Goal: Find specific page/section: Find specific page/section

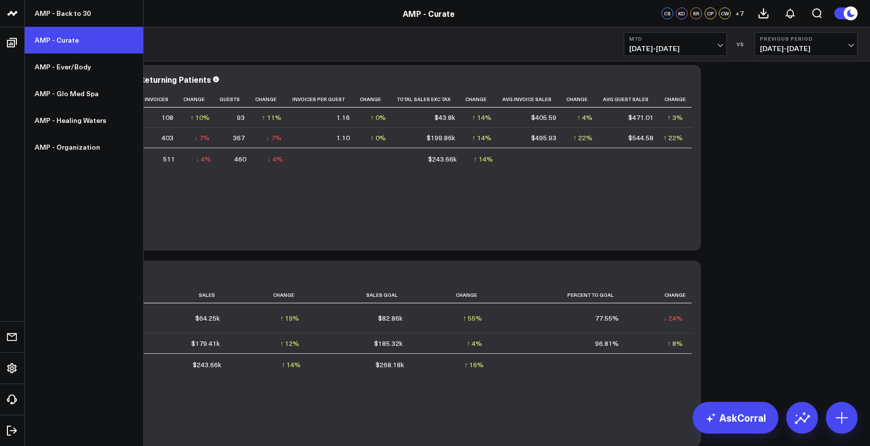
click at [43, 36] on link "AMP - Curate" at bounding box center [84, 40] width 118 height 27
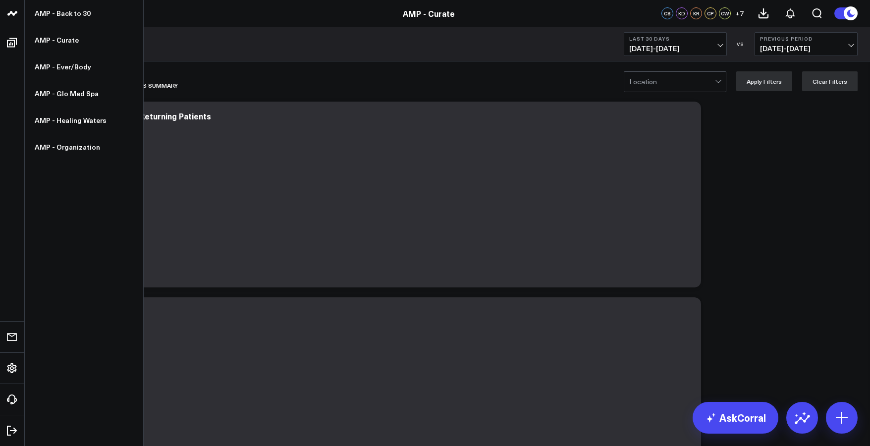
drag, startPoint x: 52, startPoint y: 17, endPoint x: 12, endPoint y: 17, distance: 39.6
click at [12, 17] on icon at bounding box center [12, 13] width 12 height 12
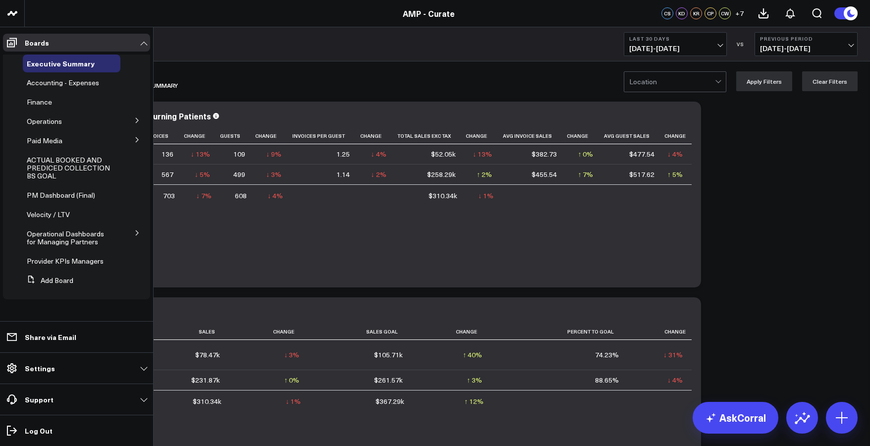
click at [135, 117] on icon at bounding box center [137, 120] width 6 height 6
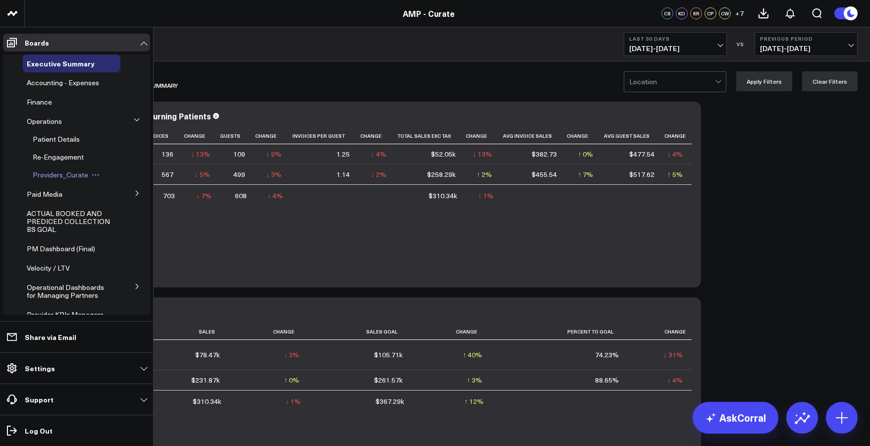
click at [60, 177] on span "Providers_Curate" at bounding box center [60, 174] width 55 height 9
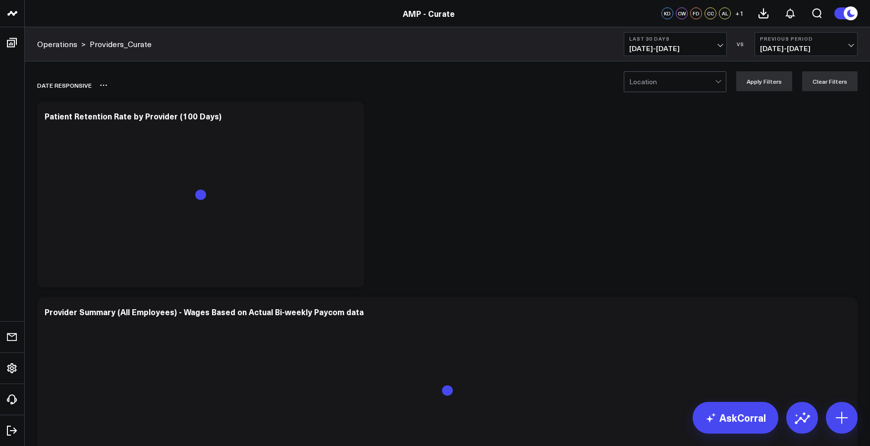
scroll to position [0, 0]
click at [653, 33] on button "Last 30 Days [DATE] - [DATE]" at bounding box center [675, 44] width 103 height 24
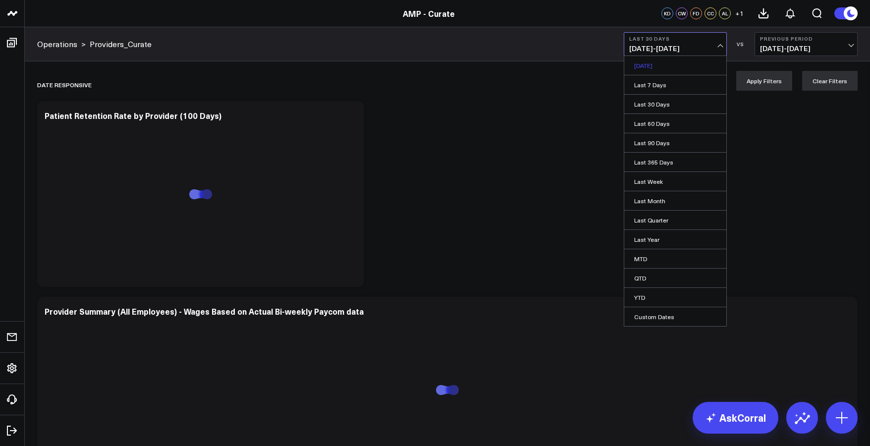
scroll to position [0, 0]
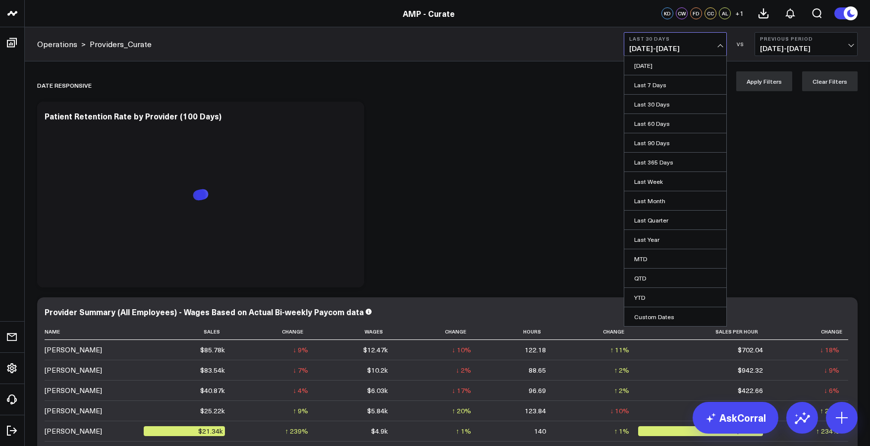
click at [664, 259] on link "MTD" at bounding box center [675, 258] width 102 height 19
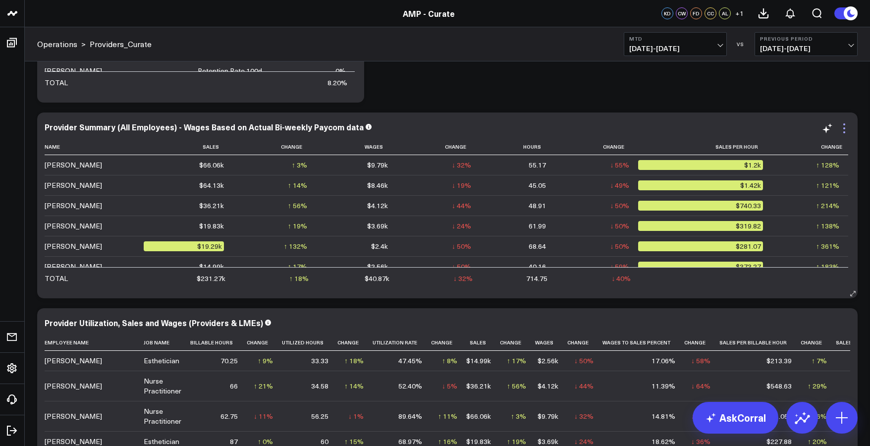
click at [845, 129] on icon at bounding box center [844, 128] width 12 height 12
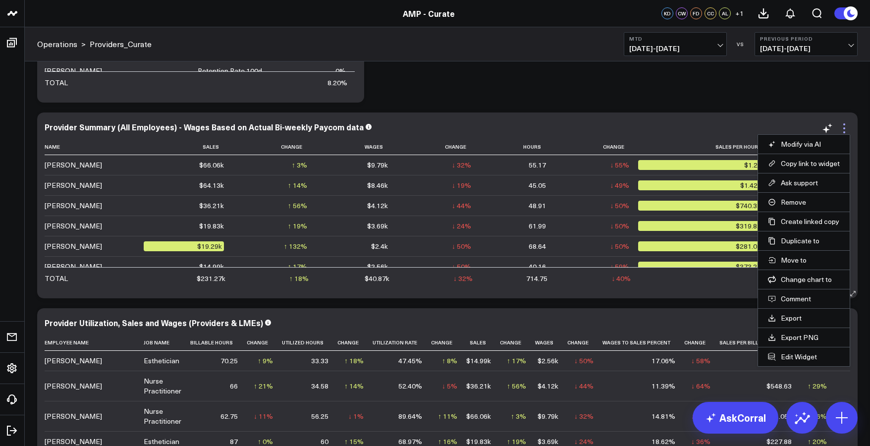
click at [845, 129] on icon at bounding box center [844, 128] width 12 height 12
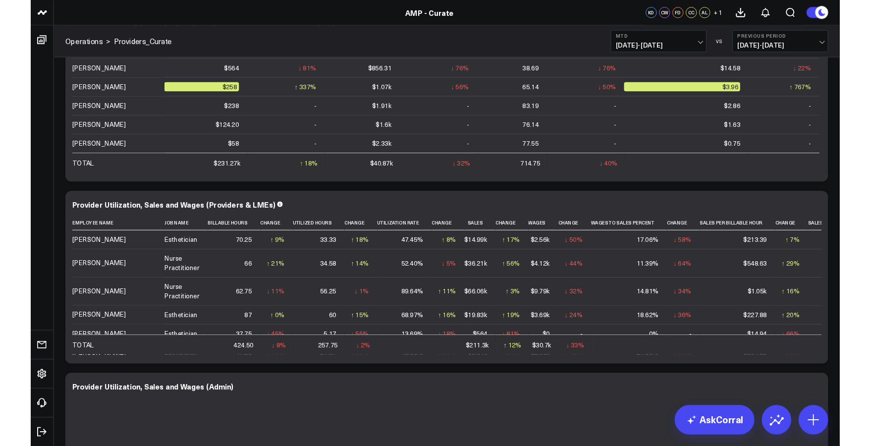
scroll to position [131, 0]
